Goal: Task Accomplishment & Management: Manage account settings

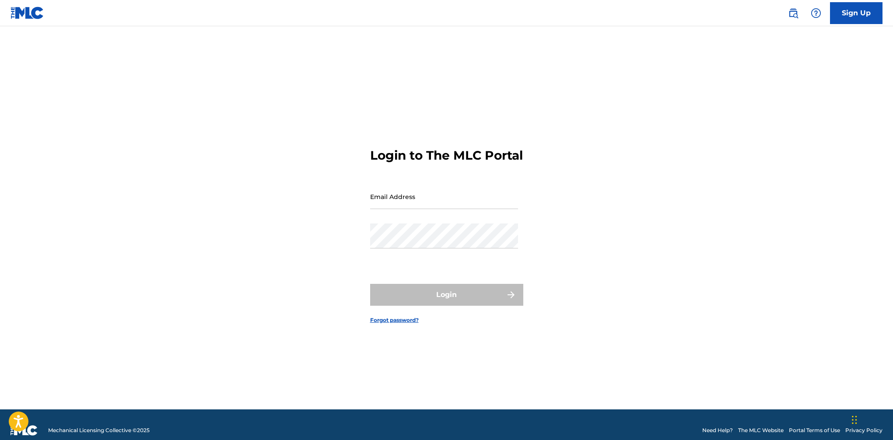
type input "[EMAIL_ADDRESS][DOMAIN_NAME]"
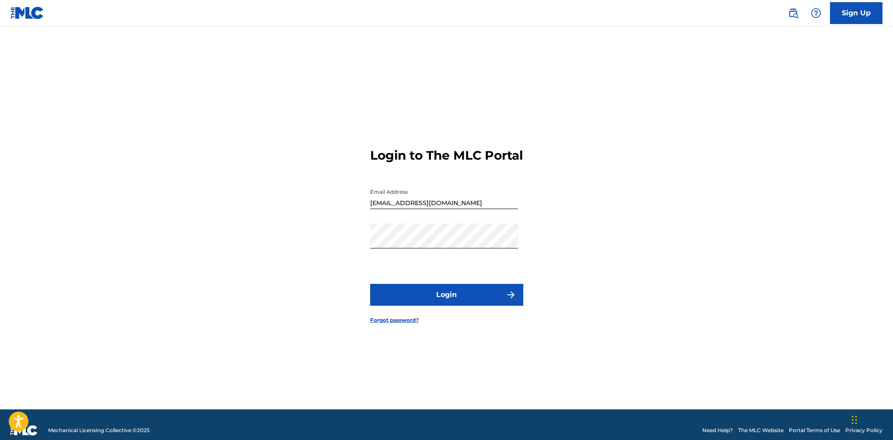
click at [431, 301] on div "Login" at bounding box center [446, 295] width 153 height 22
click at [431, 301] on button "Login" at bounding box center [446, 295] width 153 height 22
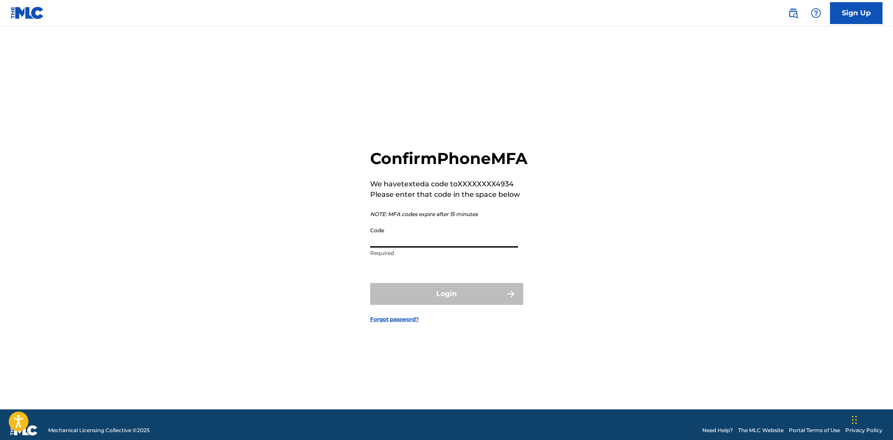
click at [384, 248] on input "Code" at bounding box center [444, 235] width 148 height 25
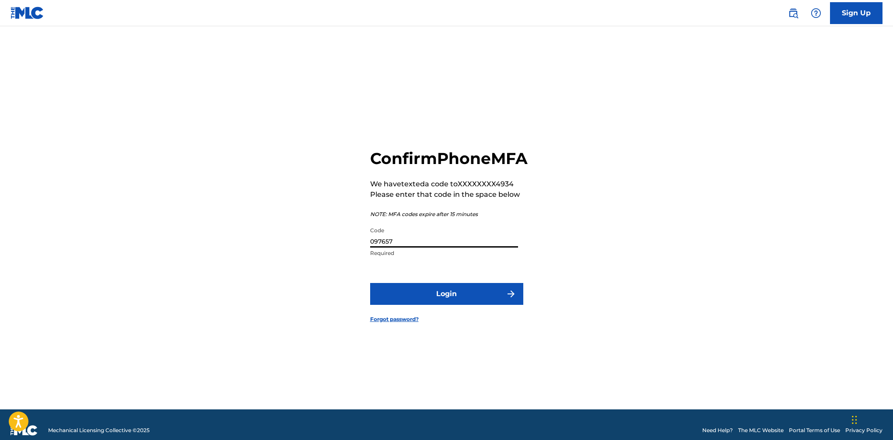
type input "097657"
click at [370, 283] on button "Login" at bounding box center [446, 294] width 153 height 22
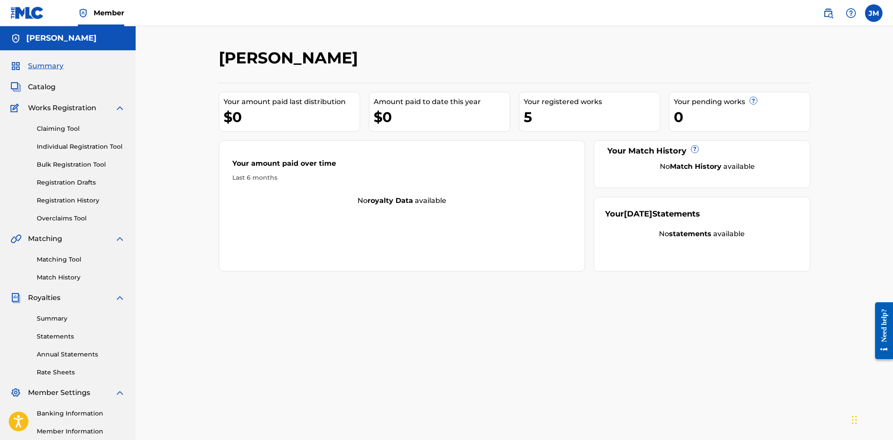
drag, startPoint x: 548, startPoint y: 114, endPoint x: 546, endPoint y: 107, distance: 7.6
click at [546, 112] on div "5" at bounding box center [592, 117] width 136 height 20
click at [531, 116] on div "5" at bounding box center [592, 117] width 136 height 20
click at [41, 86] on span "Catalog" at bounding box center [42, 87] width 28 height 11
